Goal: Task Accomplishment & Management: Manage account settings

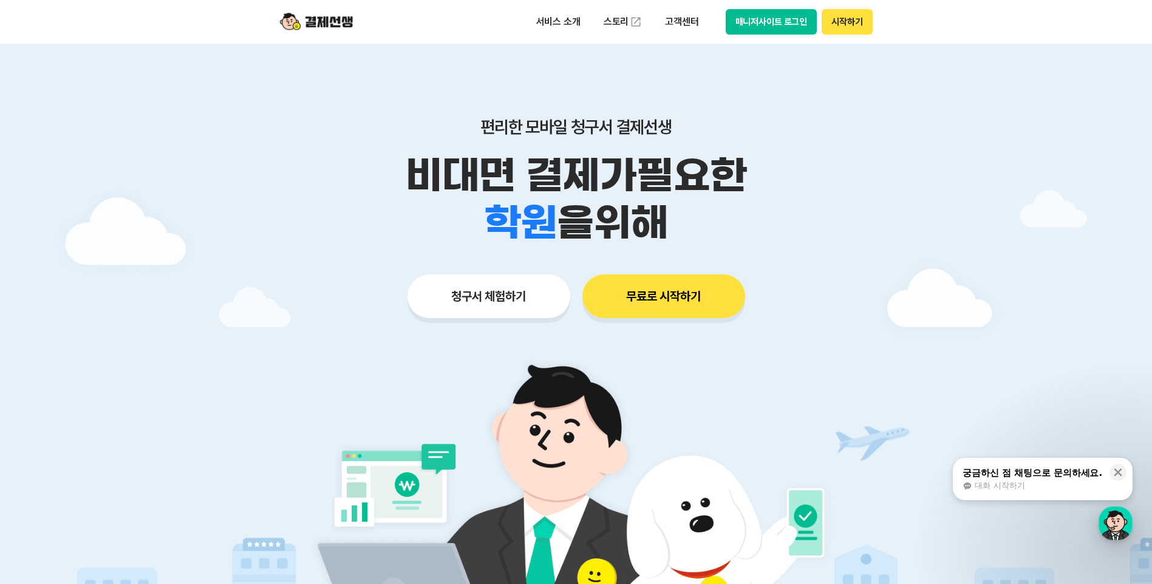
click at [766, 32] on button "매니저사이트 로그인" at bounding box center [772, 22] width 92 height 26
click at [791, 20] on button "매니저사이트 로그인" at bounding box center [772, 22] width 92 height 26
click at [769, 22] on button "매니저사이트 로그인" at bounding box center [772, 22] width 92 height 26
click at [799, 21] on button "매니저사이트 로그인" at bounding box center [772, 22] width 92 height 26
click at [742, 29] on button "매니저사이트 로그인" at bounding box center [772, 22] width 92 height 26
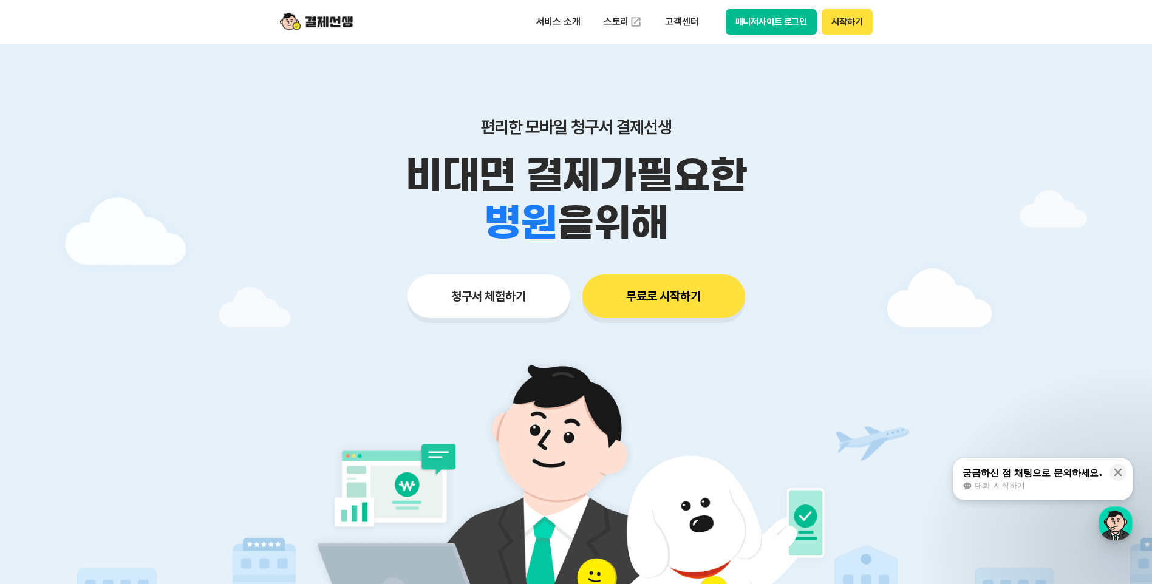
click at [764, 27] on button "매니저사이트 로그인" at bounding box center [772, 22] width 92 height 26
click at [753, 16] on button "매니저사이트 로그인" at bounding box center [772, 22] width 92 height 26
click at [770, 18] on button "매니저사이트 로그인" at bounding box center [772, 22] width 92 height 26
click at [777, 22] on button "매니저사이트 로그인" at bounding box center [772, 22] width 92 height 26
